Goal: Task Accomplishment & Management: Manage account settings

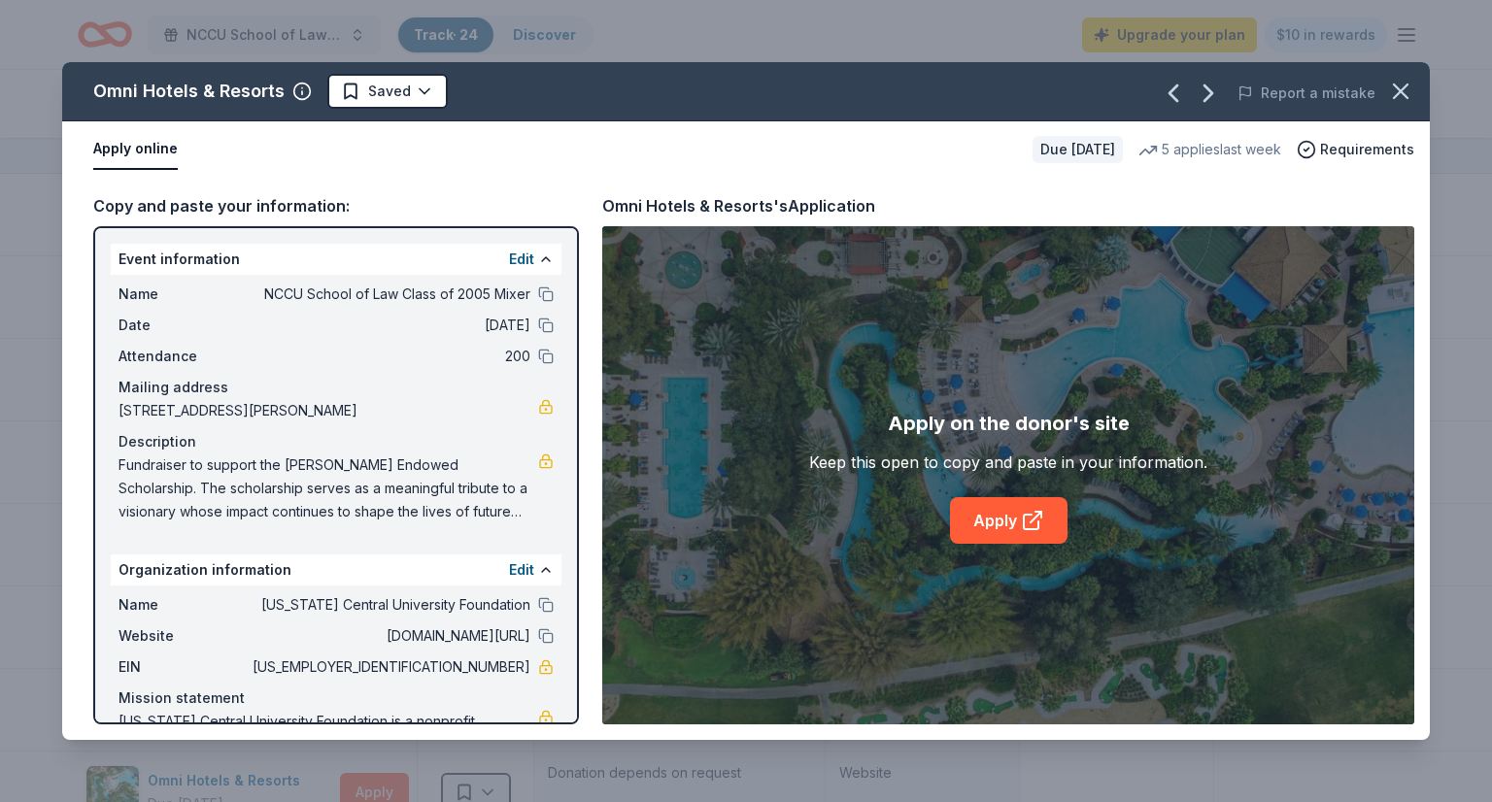
scroll to position [80, 0]
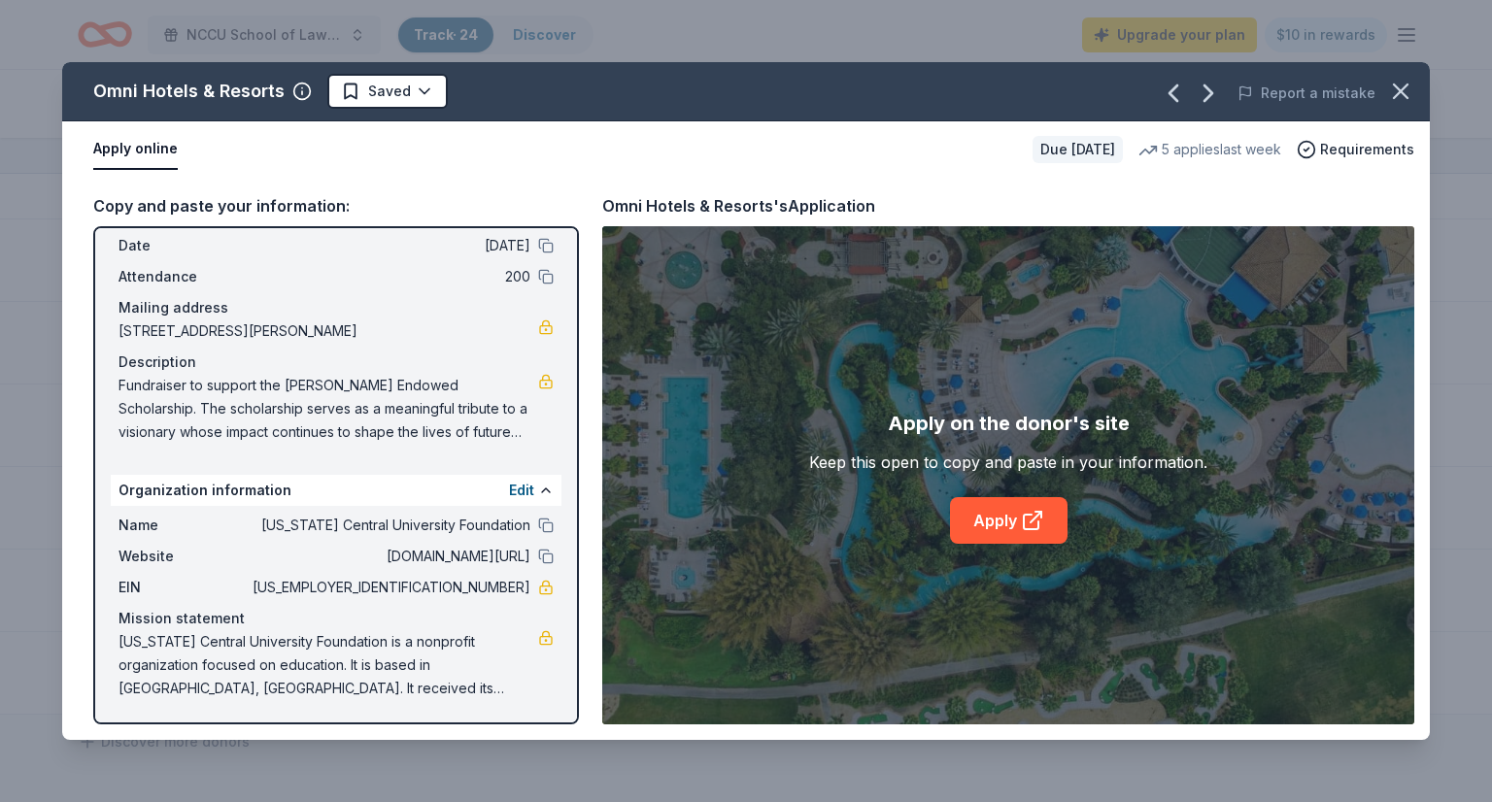
drag, startPoint x: 450, startPoint y: 584, endPoint x: 497, endPoint y: 583, distance: 47.6
click at [497, 583] on span "[US_EMPLOYER_IDENTIFICATION_NUMBER]" at bounding box center [390, 587] width 282 height 23
click at [1409, 90] on icon "button" at bounding box center [1400, 91] width 27 height 27
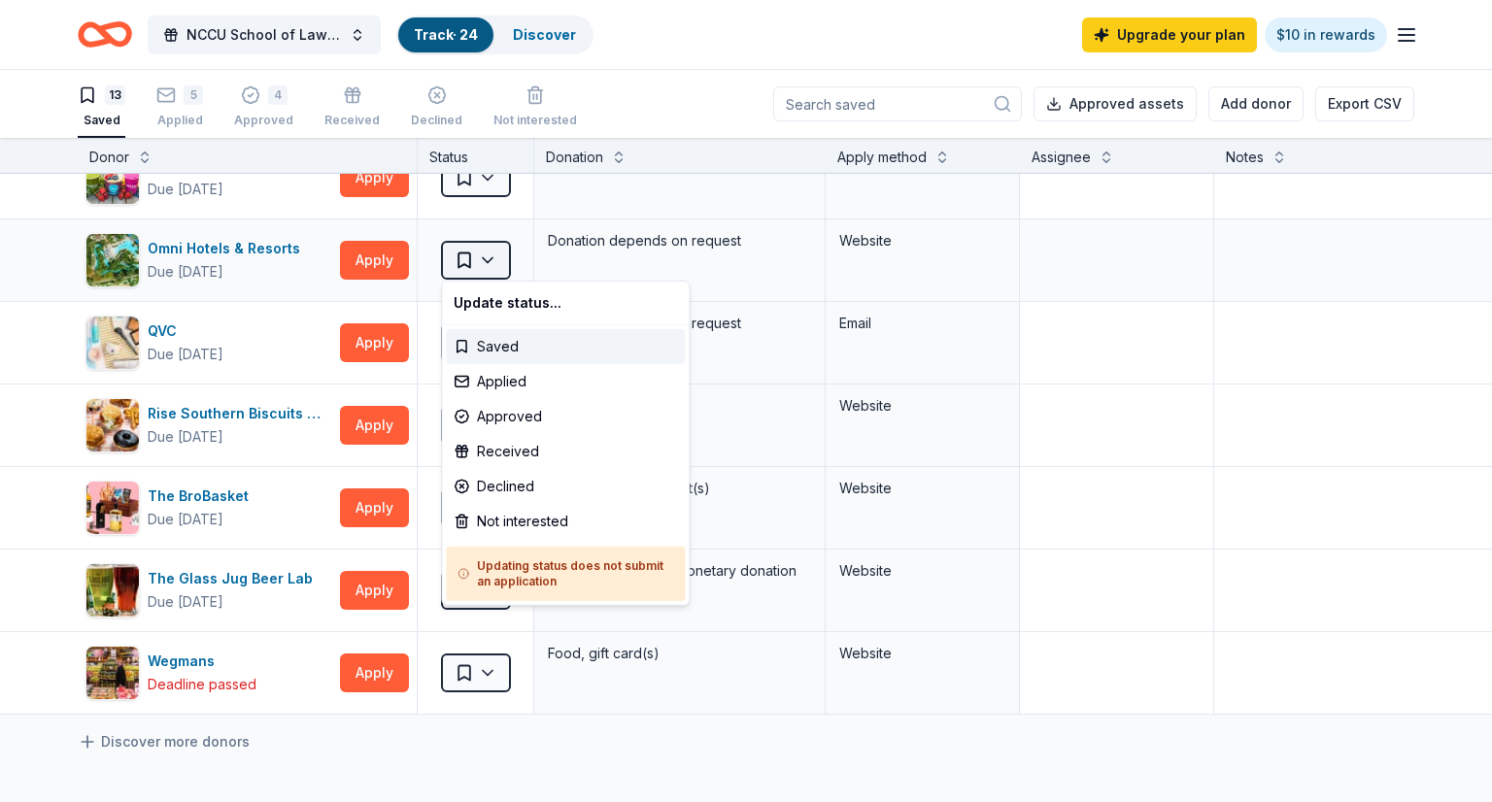
click at [492, 254] on html "NCCU School of Law Class of 2005 Mixer Track · 24 Discover Upgrade your plan $1…" at bounding box center [746, 401] width 1492 height 802
click at [501, 381] on div "Applied" at bounding box center [565, 381] width 239 height 35
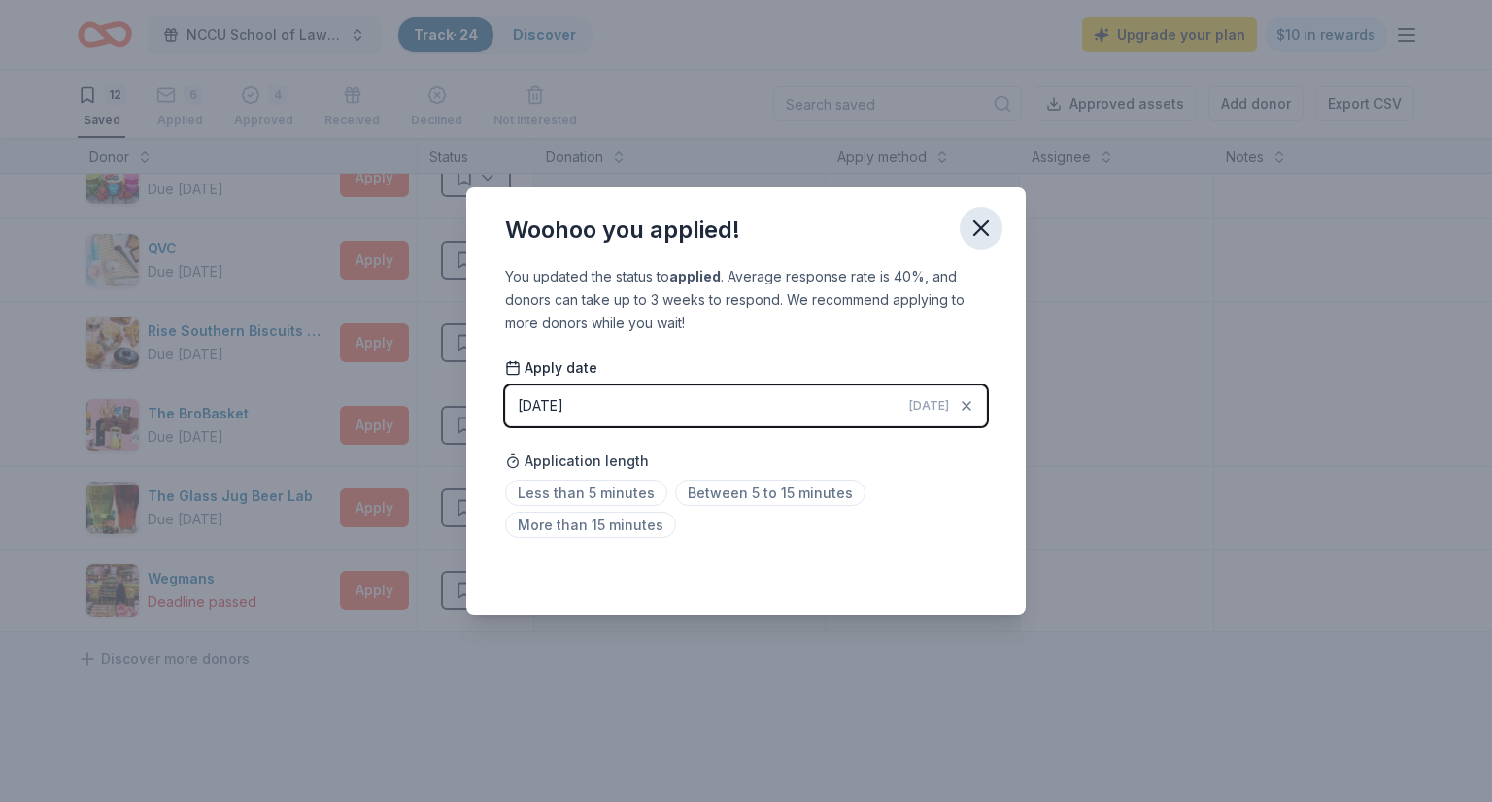
click at [980, 221] on icon "button" at bounding box center [980, 228] width 27 height 27
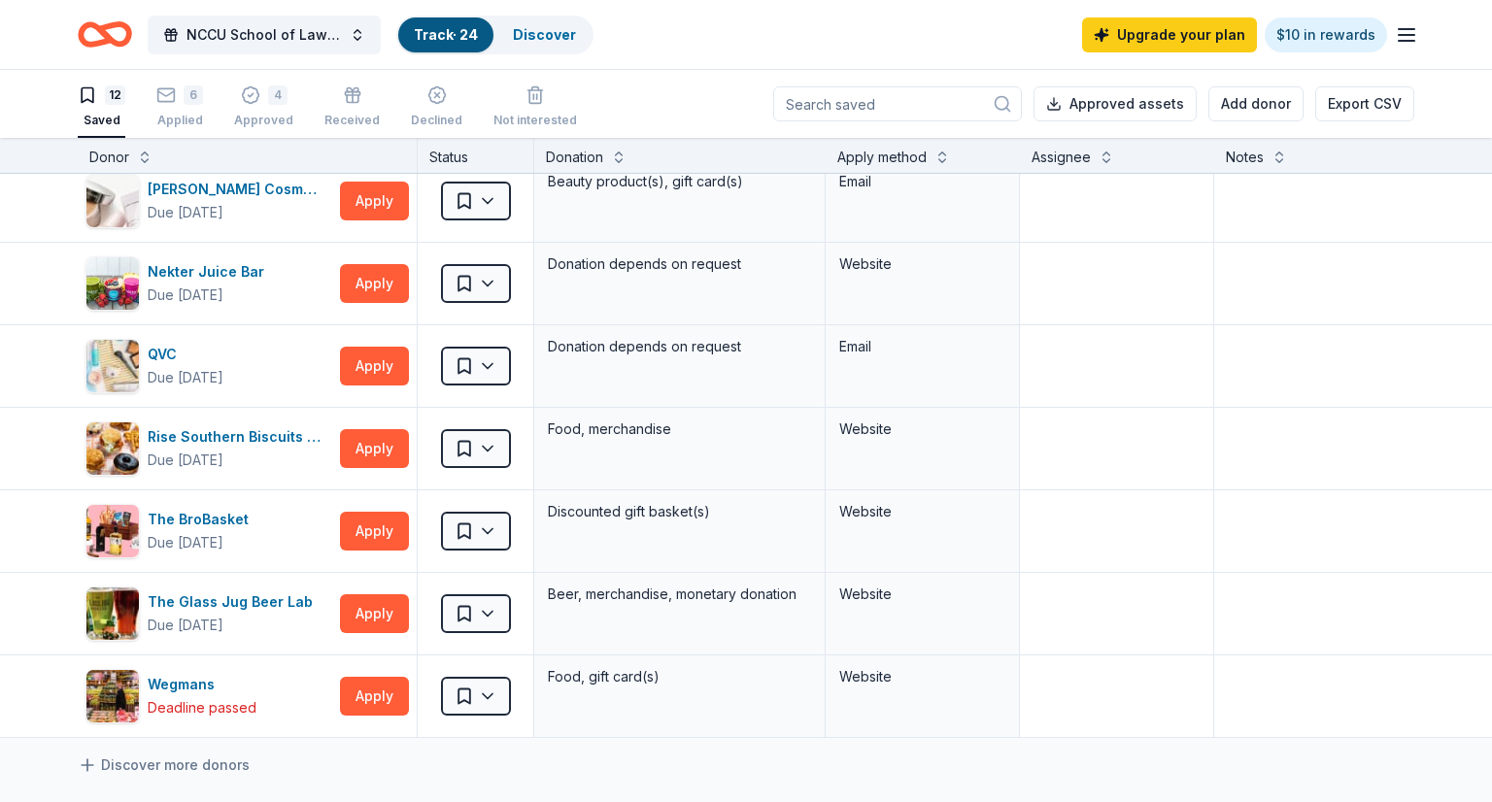
scroll to position [424, 0]
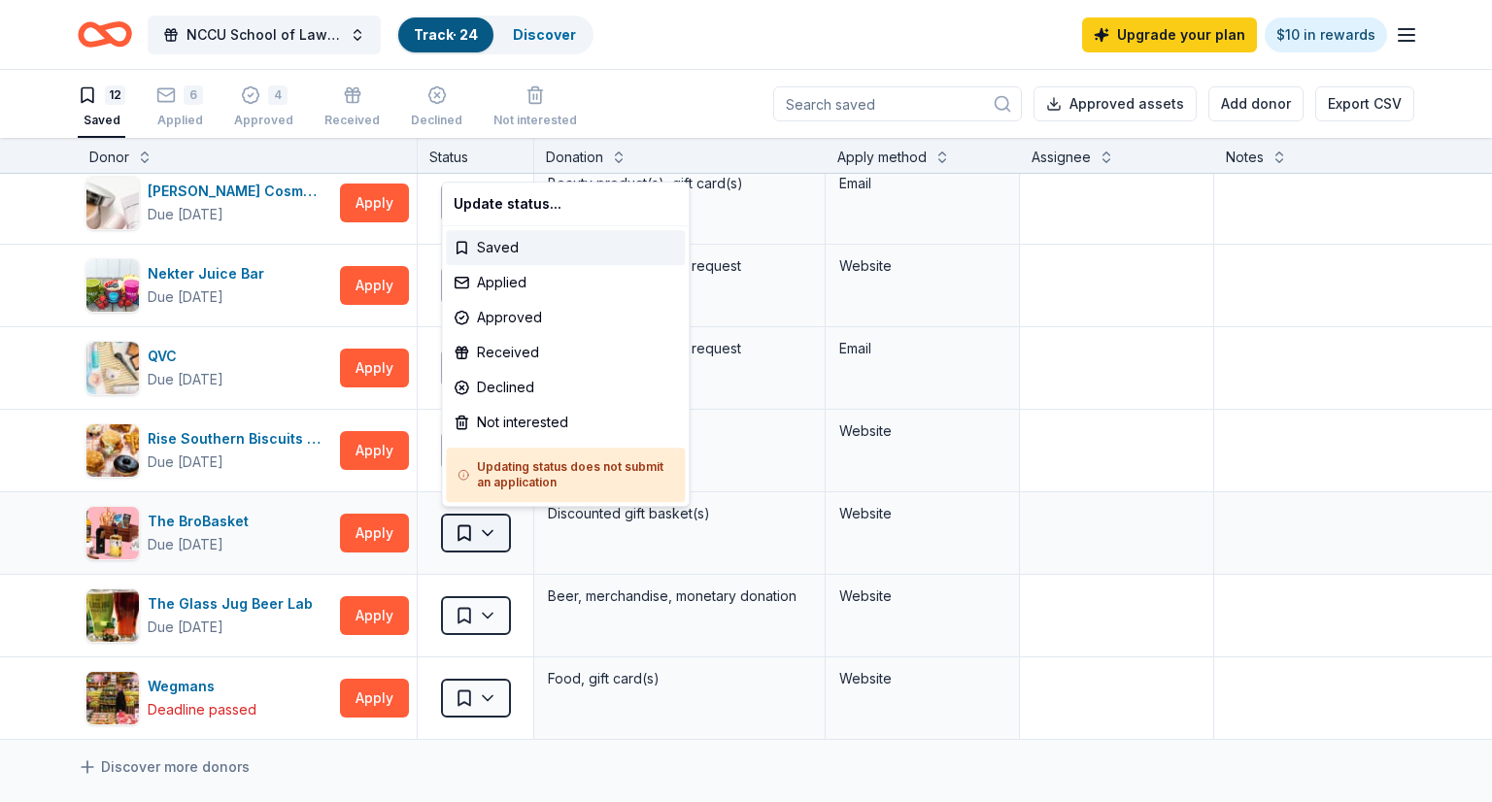
click at [494, 528] on html "NCCU School of Law Class of 2005 Mixer Track · 24 Discover Upgrade your plan $1…" at bounding box center [746, 401] width 1492 height 802
click at [477, 355] on div "Received" at bounding box center [565, 352] width 239 height 35
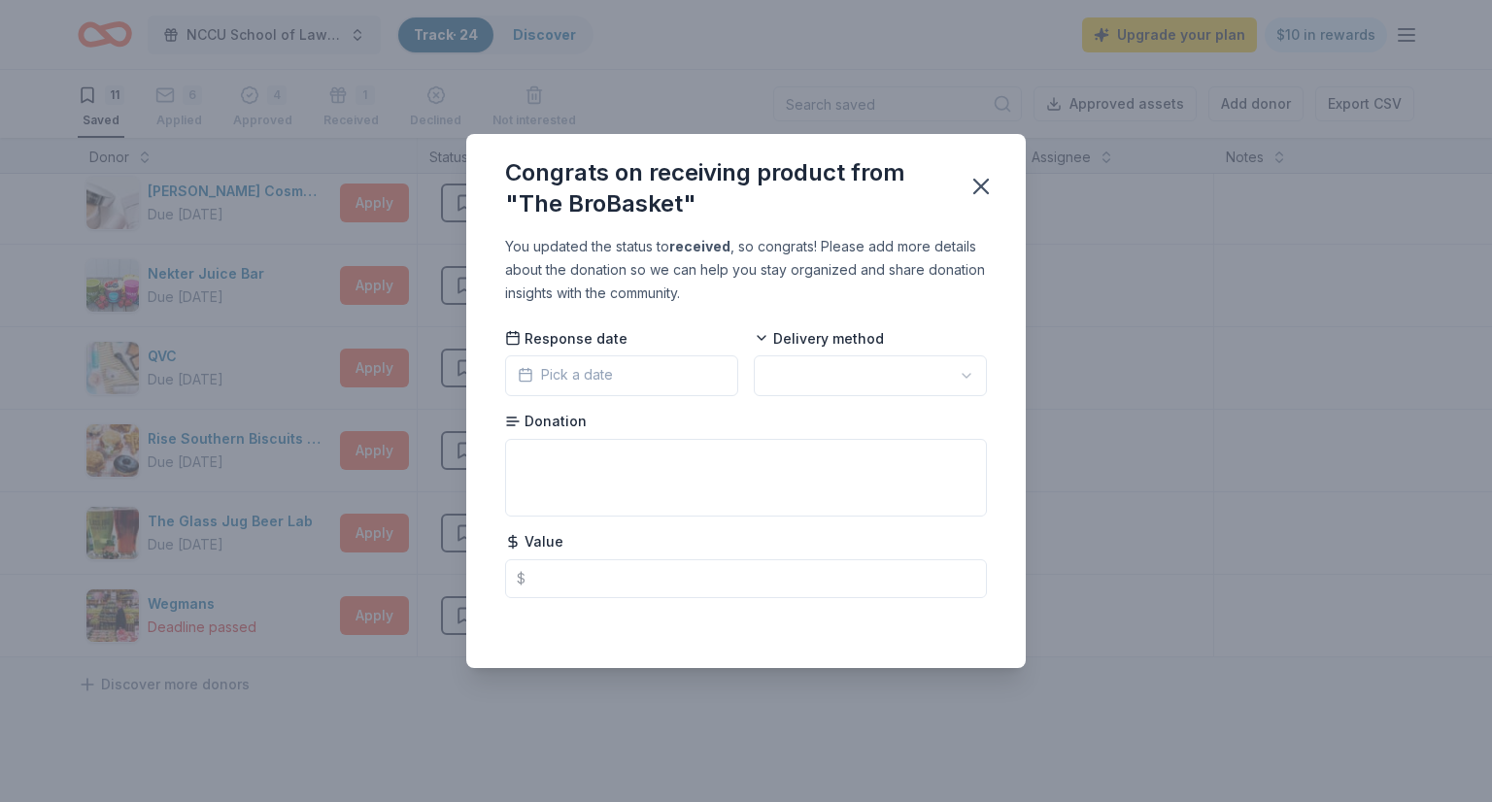
click at [661, 373] on button "Pick a date" at bounding box center [621, 375] width 233 height 41
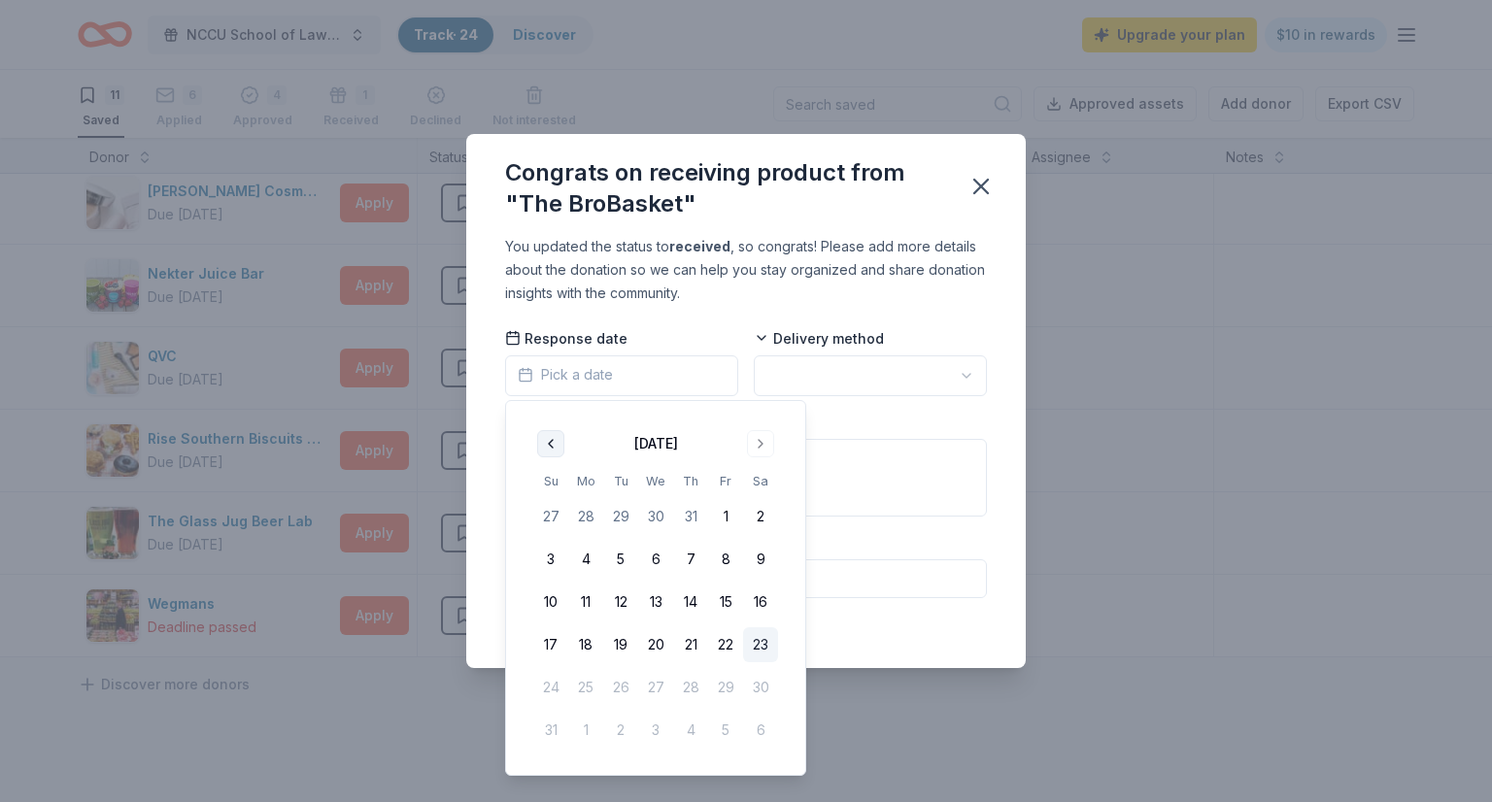
click at [539, 440] on button "Go to previous month" at bounding box center [550, 443] width 27 height 27
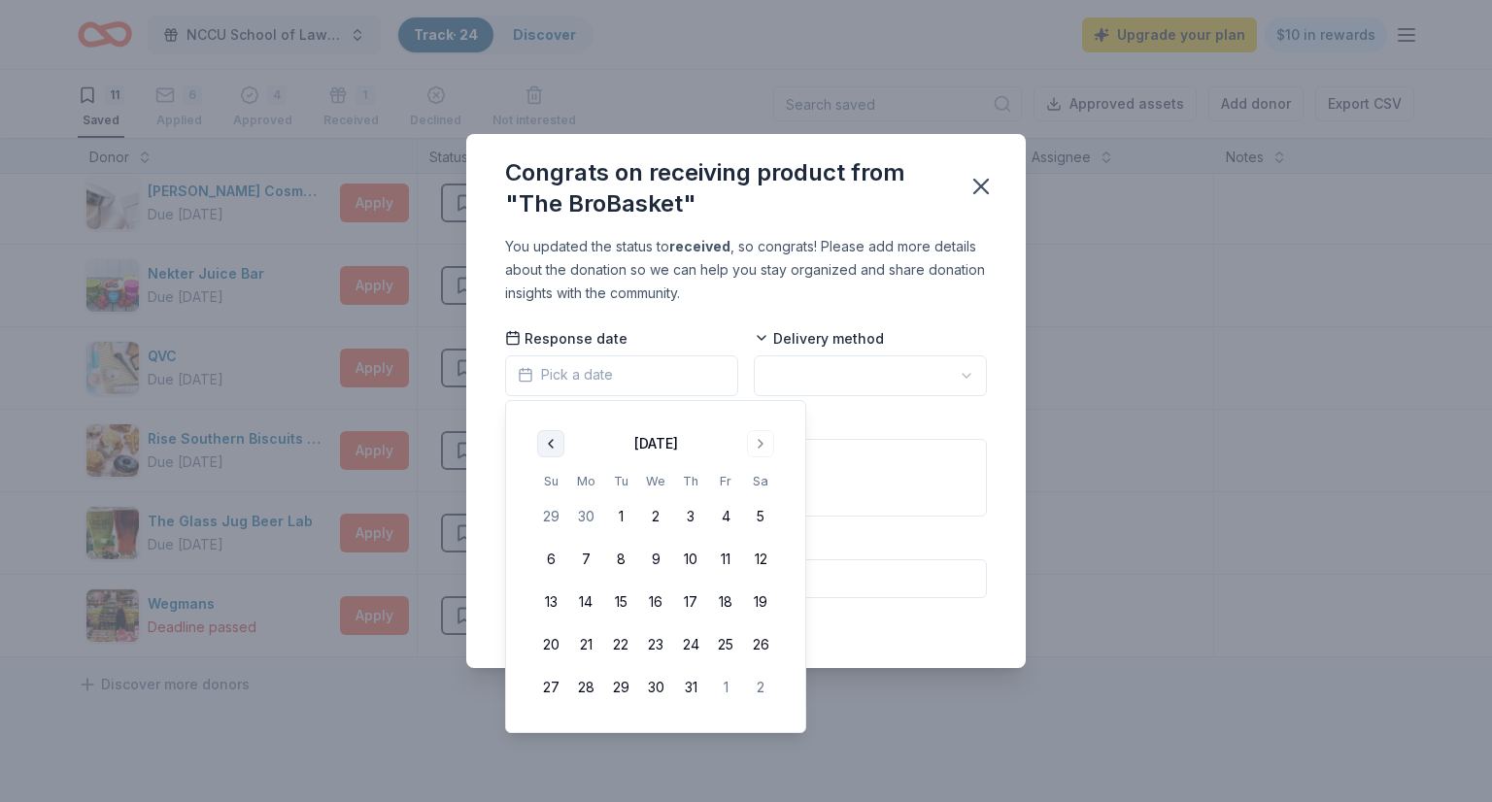
click at [539, 440] on button "Go to previous month" at bounding box center [550, 443] width 27 height 27
click at [656, 638] on button "25" at bounding box center [655, 644] width 35 height 35
click at [963, 376] on html "NCCU School of Law Class of 2005 Mixer Track · 24 Discover Upgrade your plan $1…" at bounding box center [746, 401] width 1492 height 802
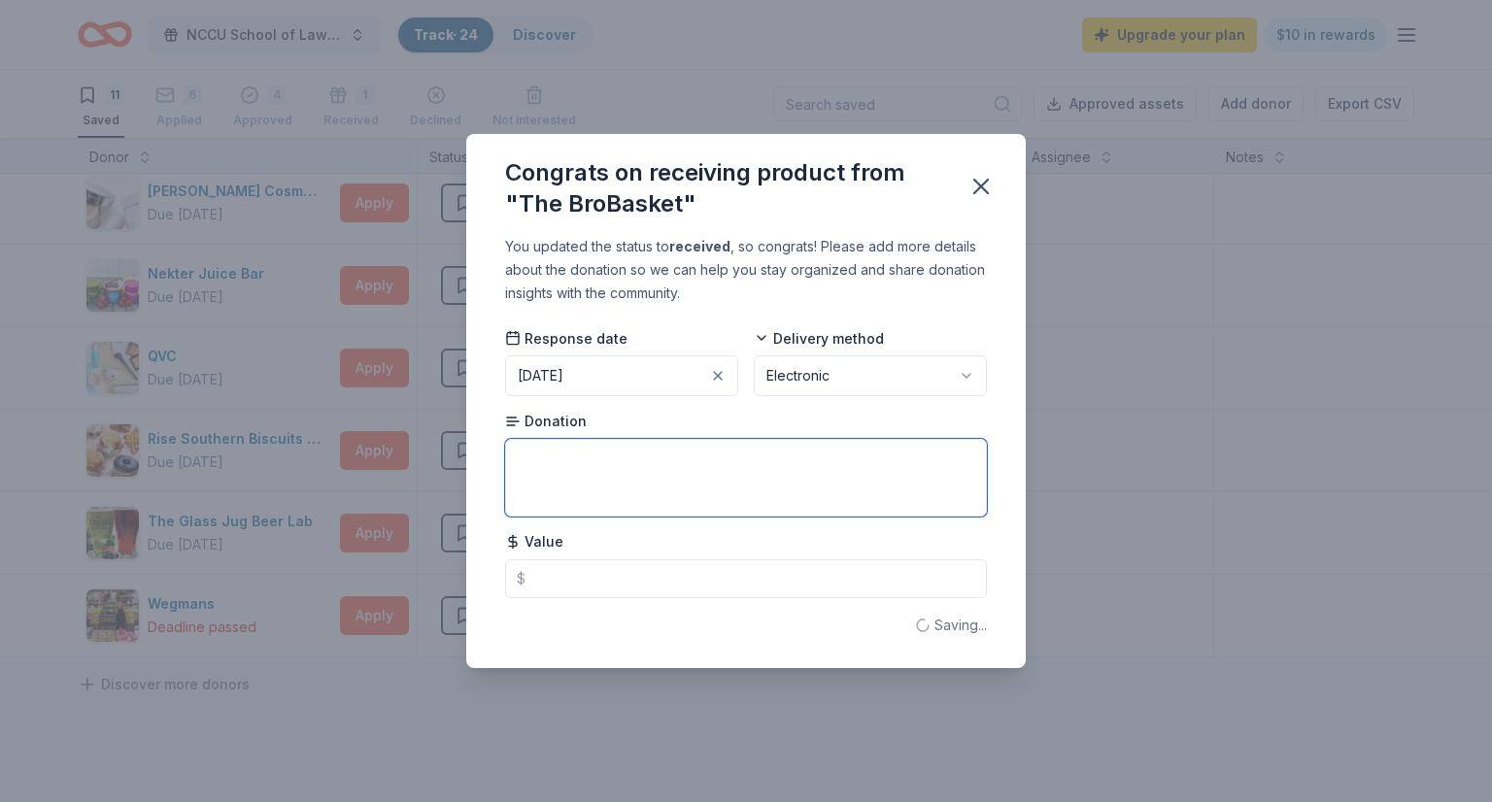
click at [809, 505] on textarea at bounding box center [746, 478] width 482 height 78
type textarea "35% discount code"
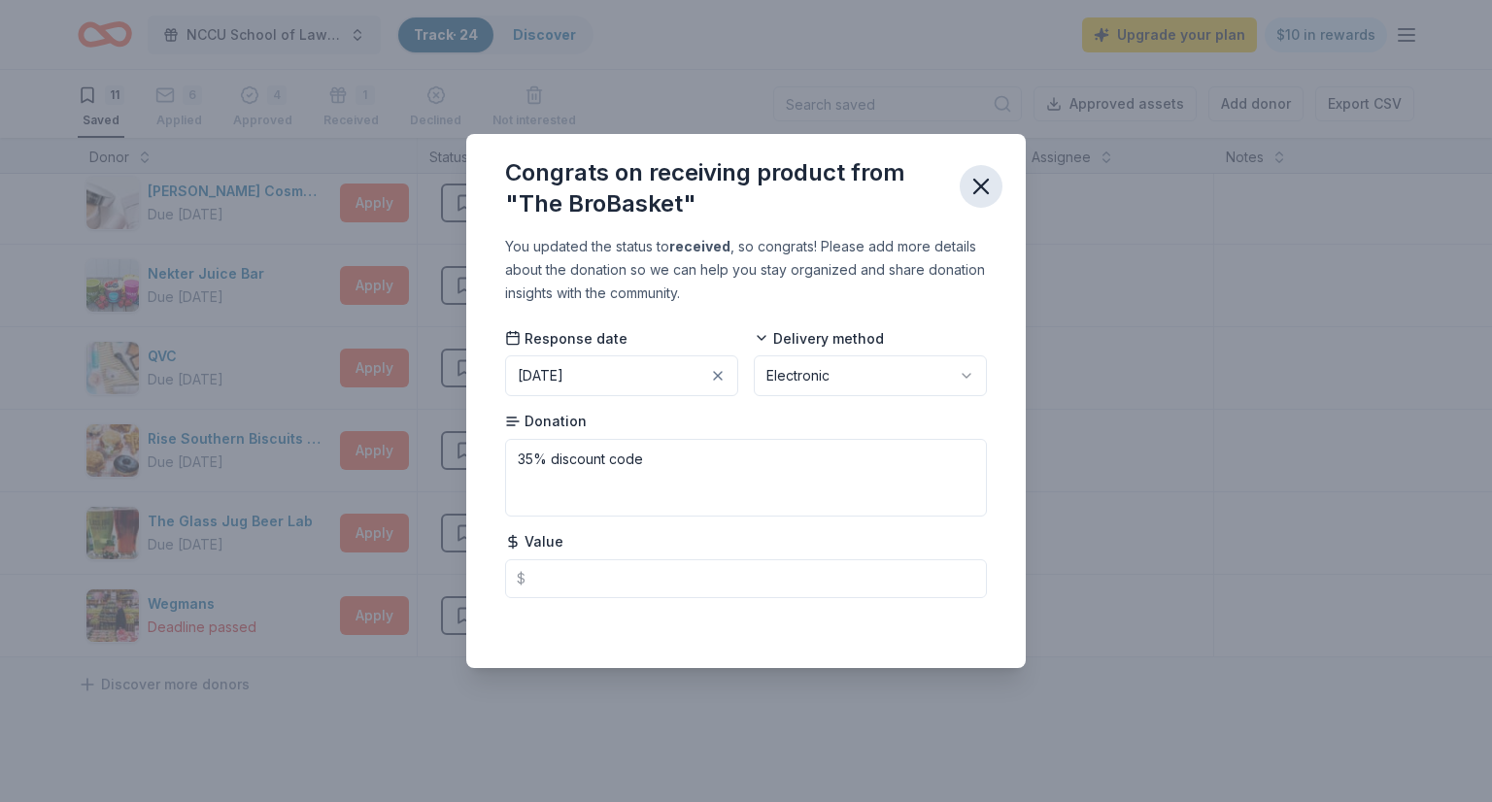
click at [987, 171] on button "button" at bounding box center [981, 186] width 43 height 43
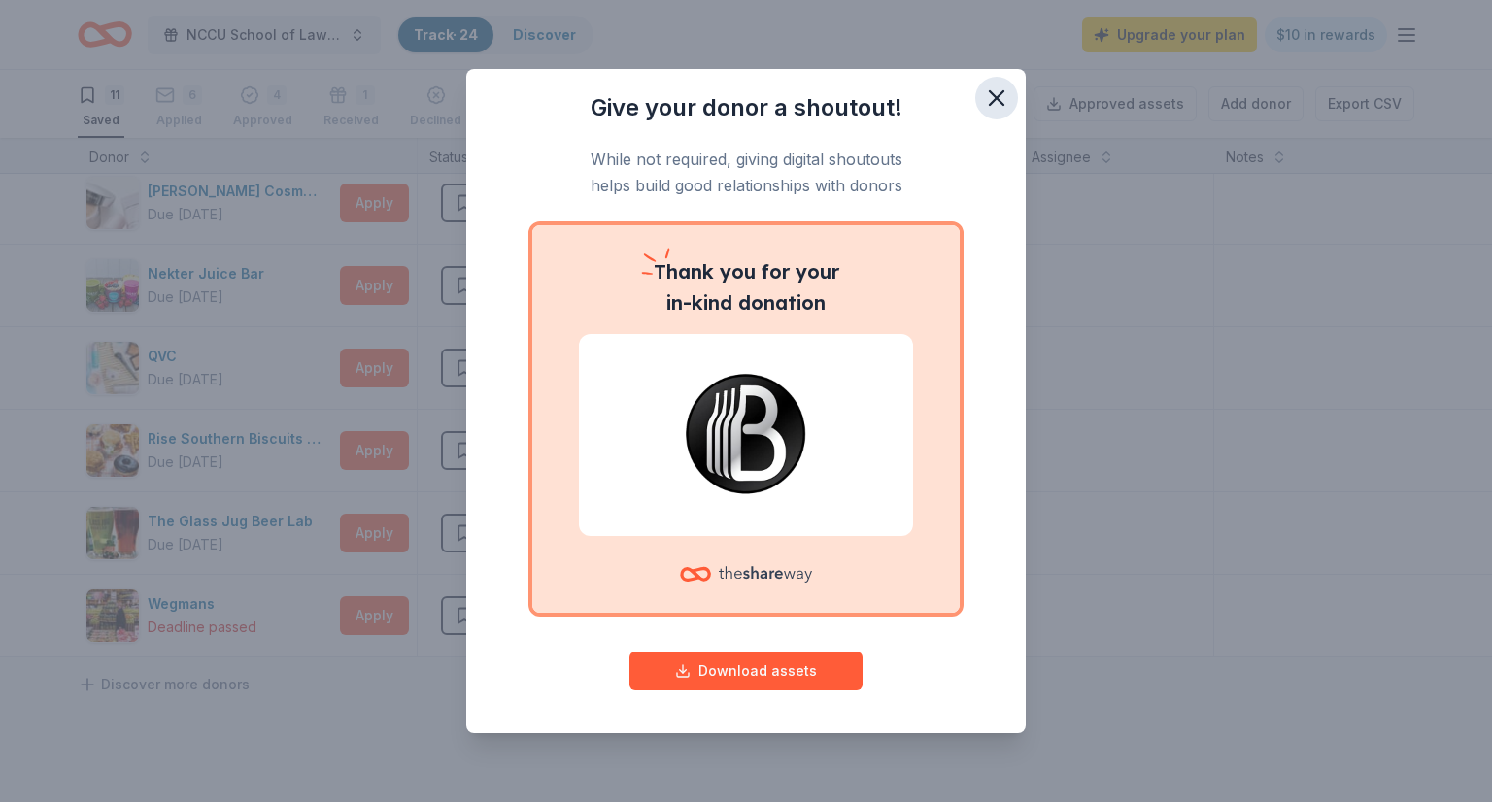
click at [998, 78] on button "button" at bounding box center [996, 98] width 43 height 43
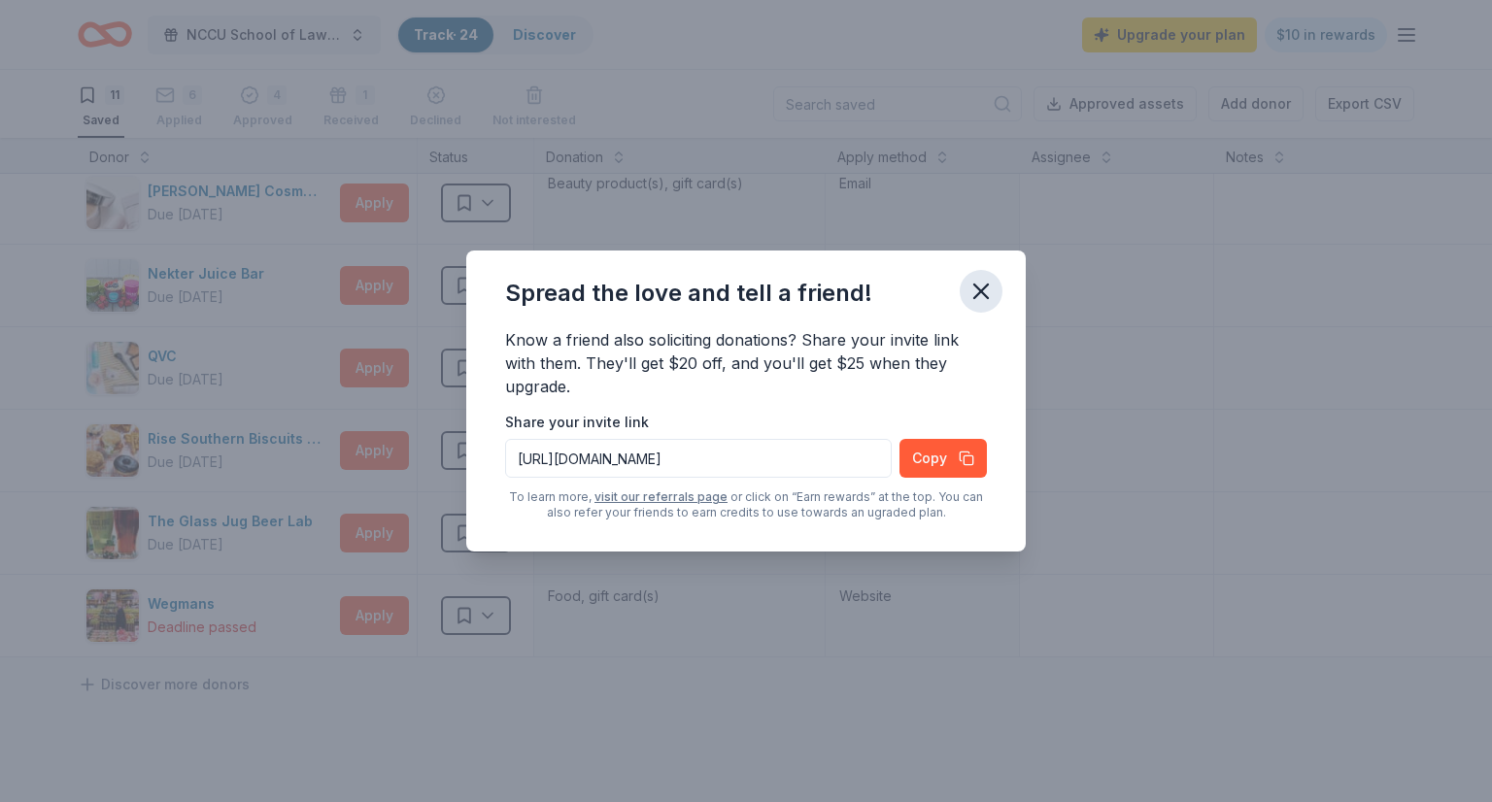
click at [975, 285] on icon "button" at bounding box center [981, 292] width 14 height 14
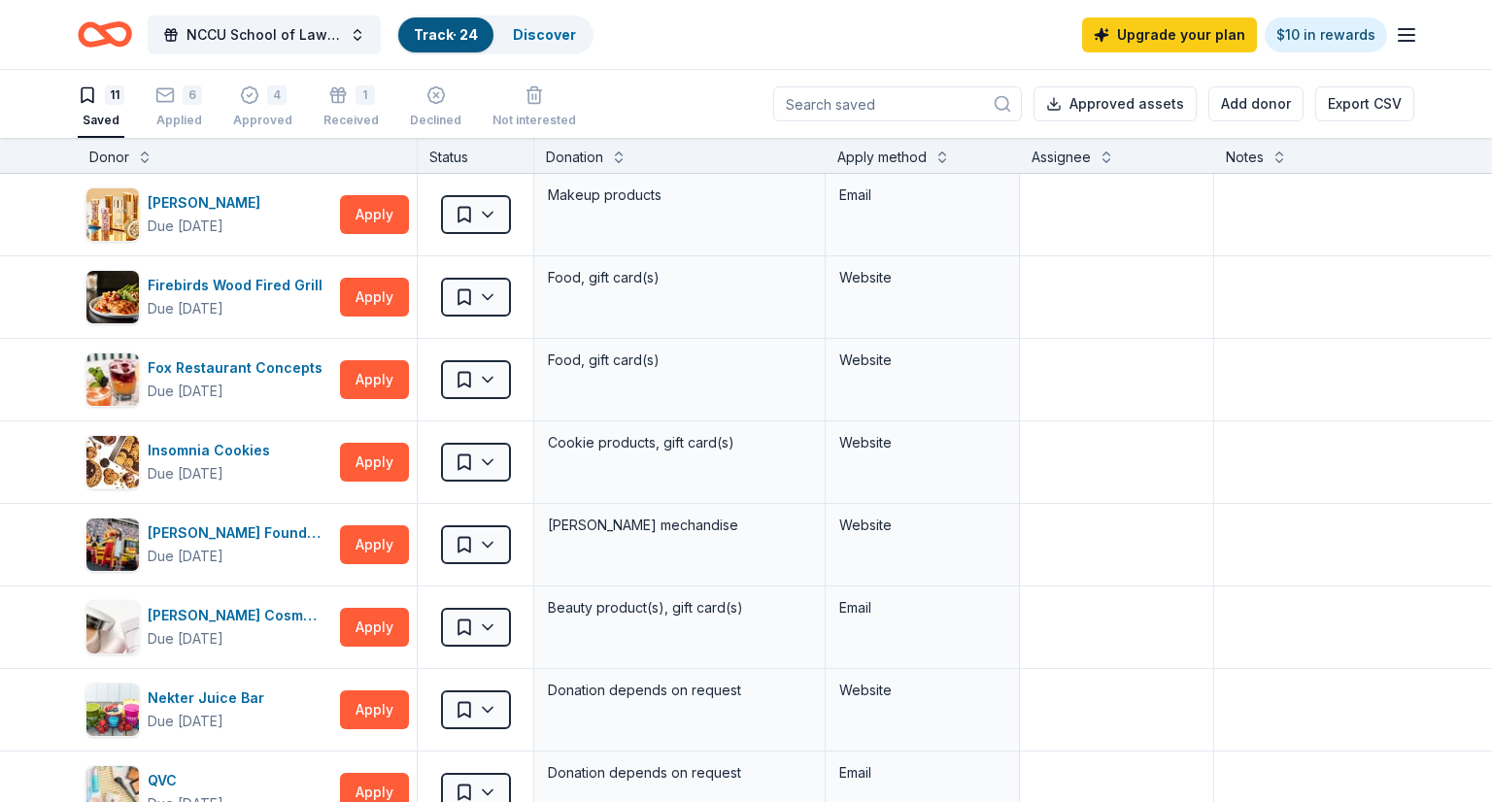
scroll to position [5, 0]
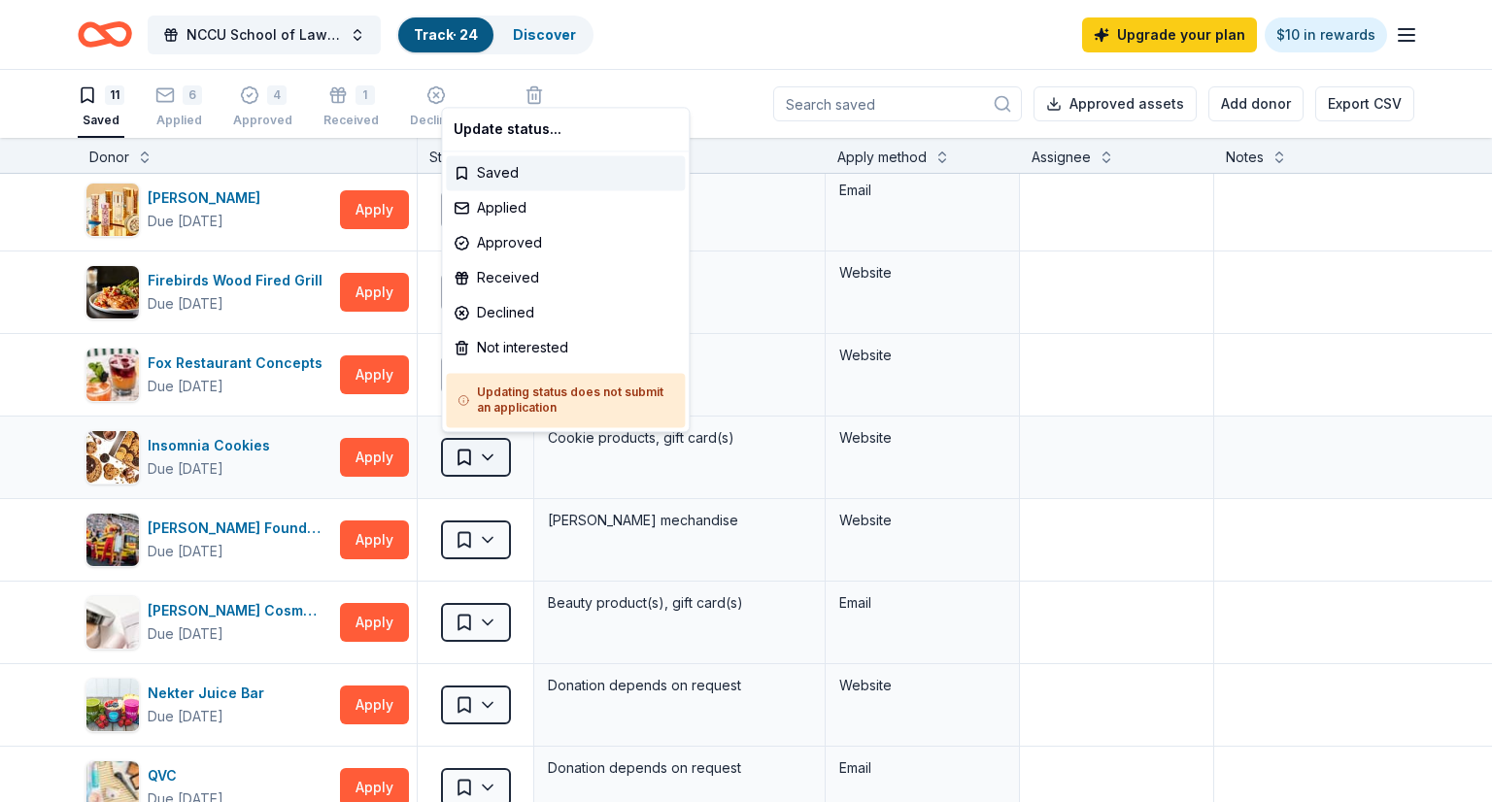
click at [497, 458] on html "NCCU School of Law Class of 2005 Mixer Track · 24 Discover Upgrade your plan $1…" at bounding box center [746, 401] width 1492 height 802
click at [527, 312] on div "Declined" at bounding box center [565, 312] width 239 height 35
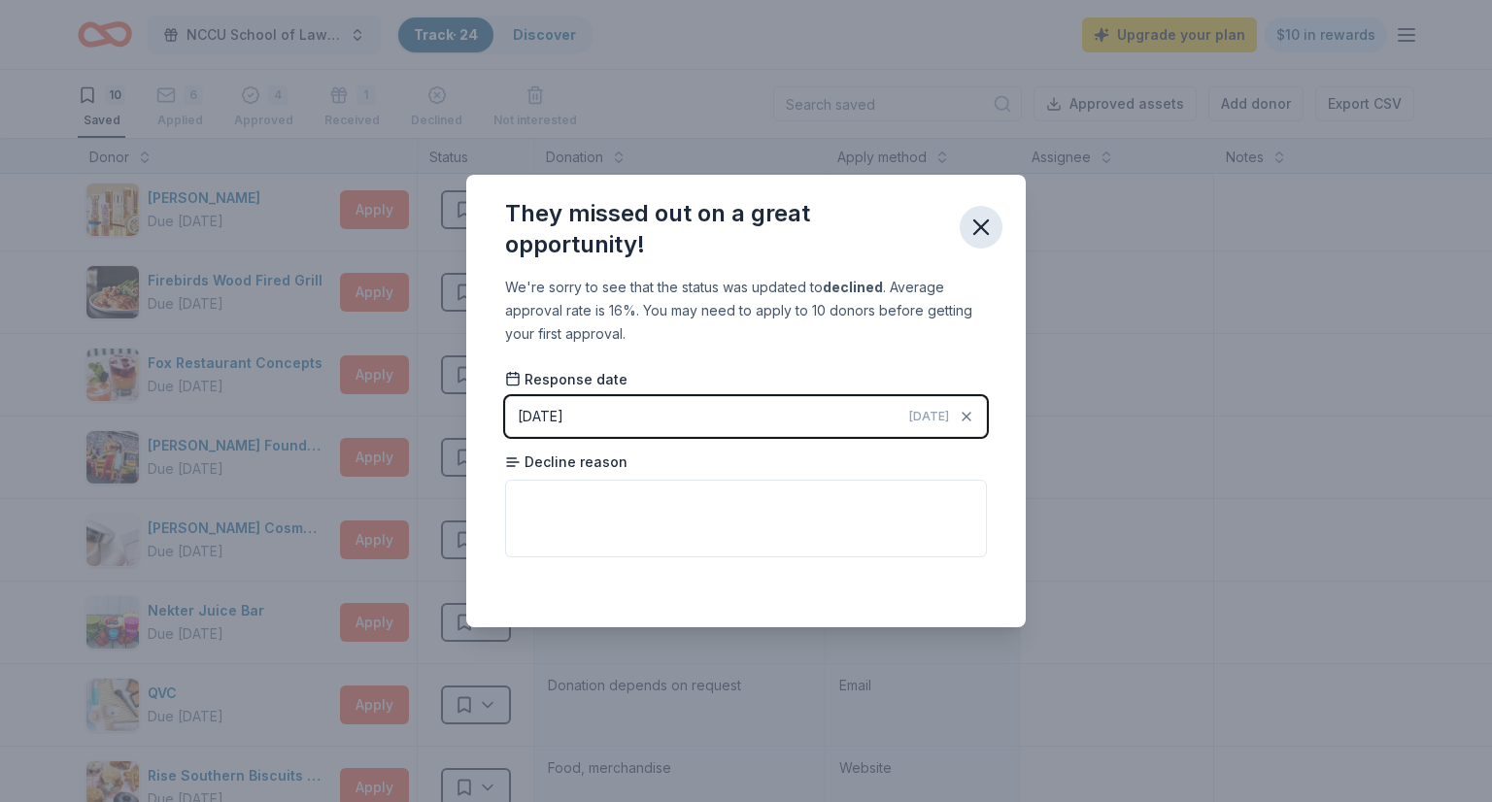
click at [982, 219] on icon "button" at bounding box center [980, 227] width 27 height 27
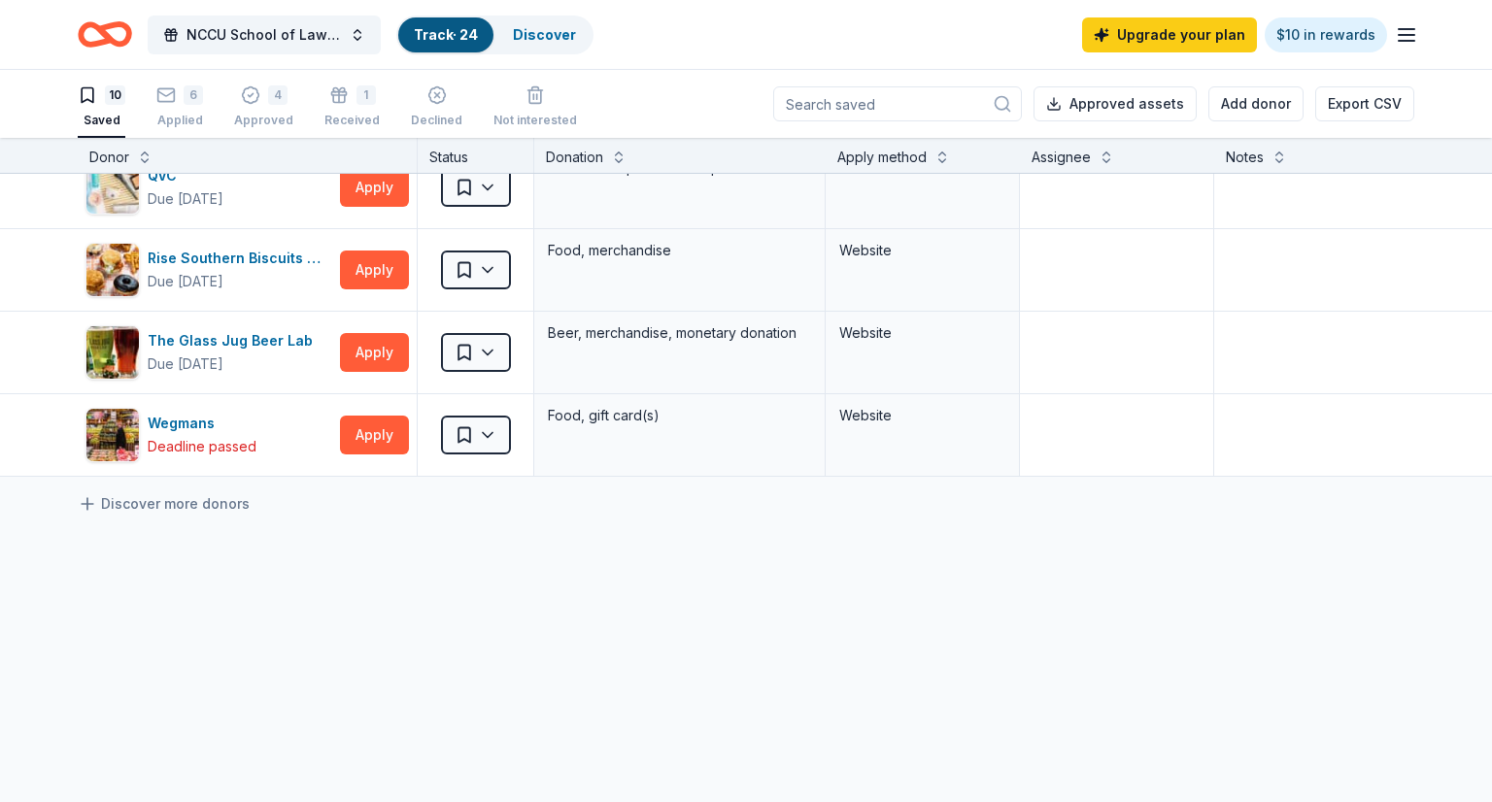
scroll to position [0, 0]
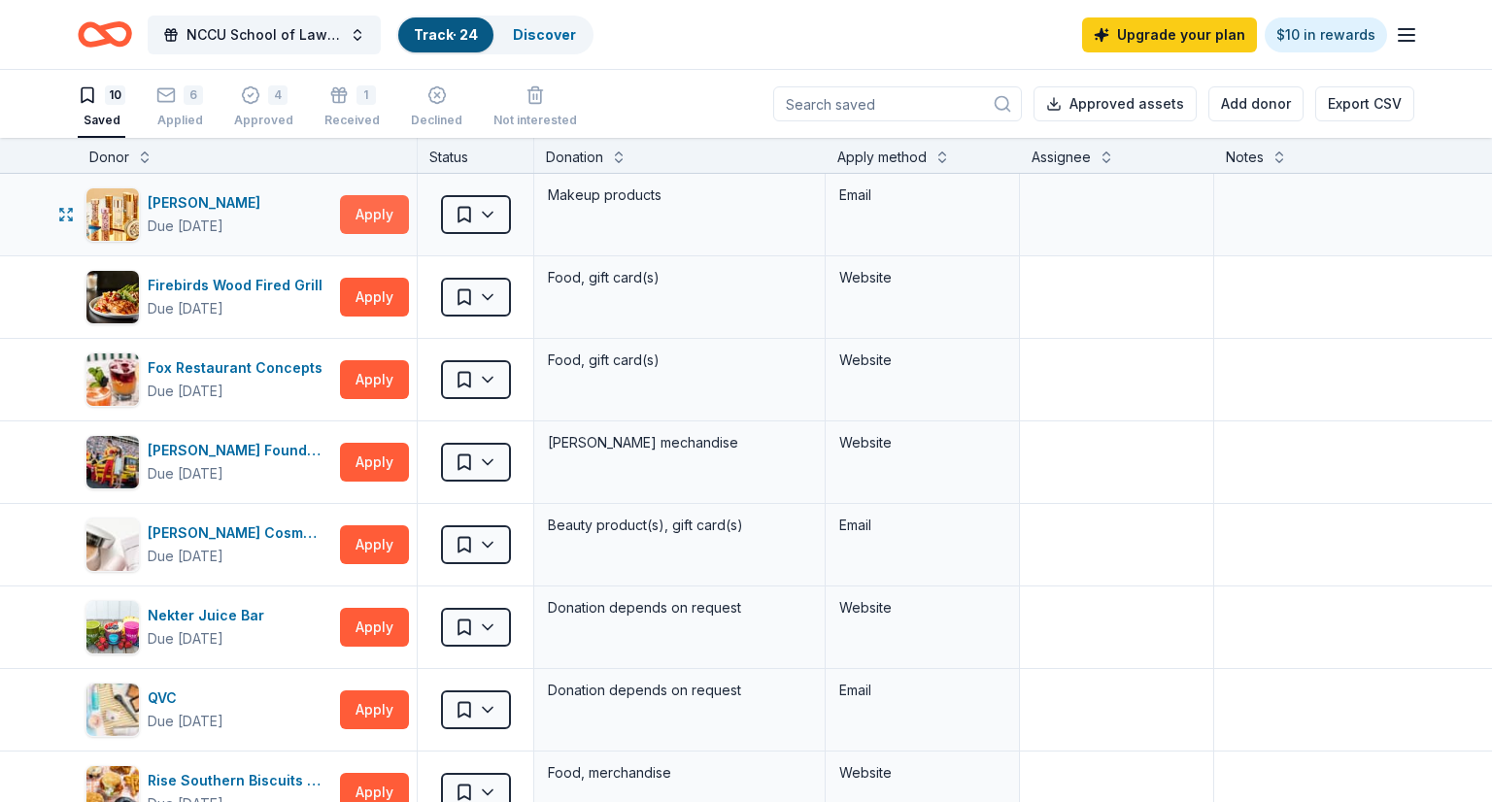
click at [352, 209] on button "Apply" at bounding box center [374, 214] width 69 height 39
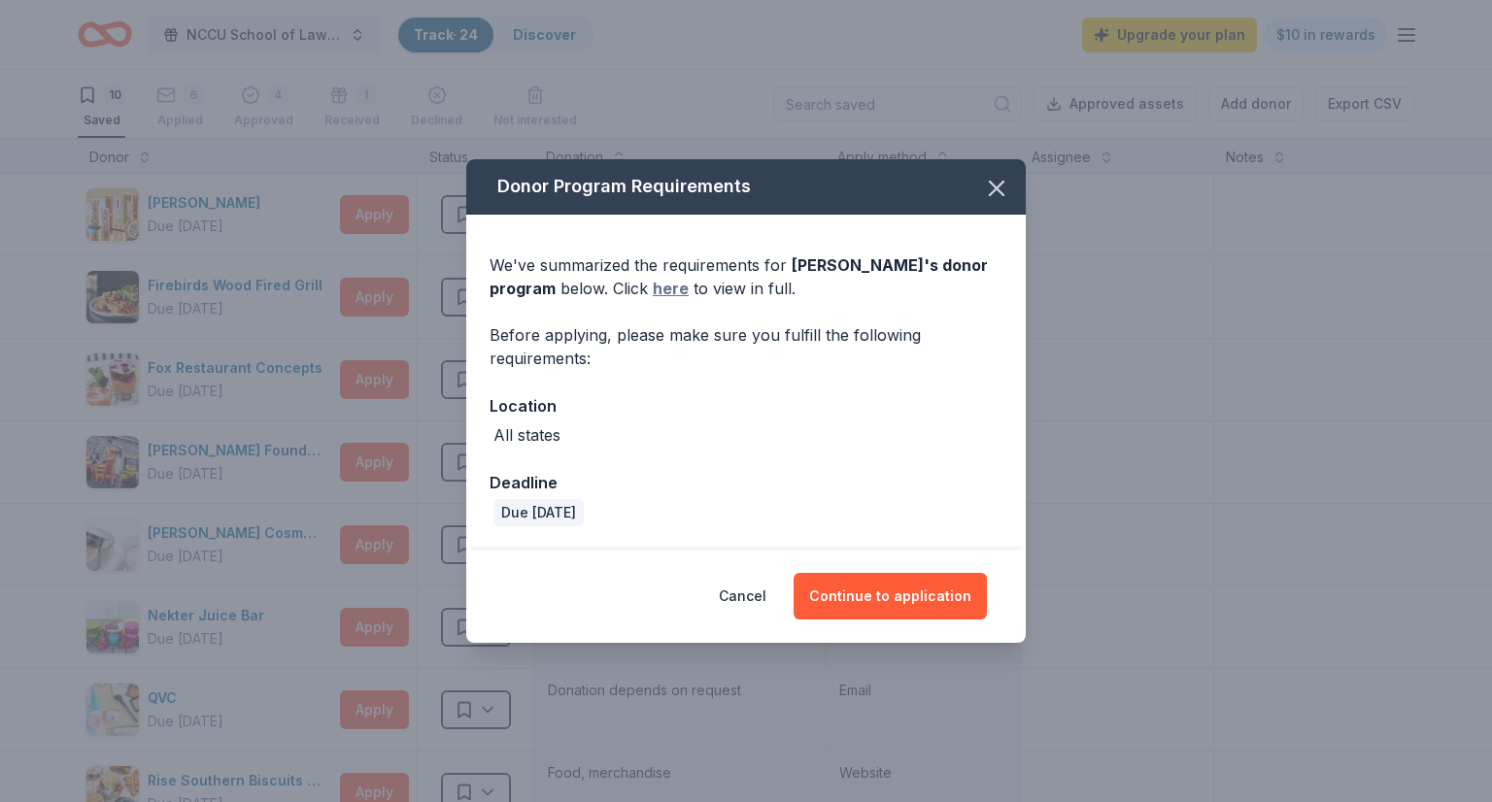
click at [673, 286] on link "here" at bounding box center [671, 288] width 36 height 23
click at [998, 181] on icon "button" at bounding box center [996, 188] width 27 height 27
